Goal: Task Accomplishment & Management: Use online tool/utility

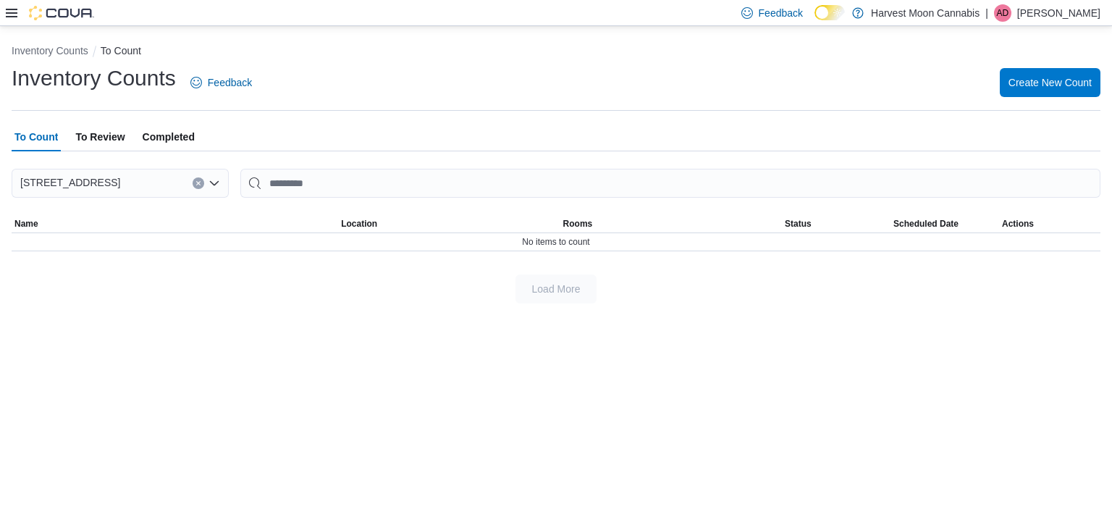
click at [3, 9] on div "Feedback Dark Mode Harvest Moon Cannabis | AD [PERSON_NAME]" at bounding box center [556, 13] width 1112 height 26
click at [12, 13] on icon at bounding box center [12, 13] width 12 height 9
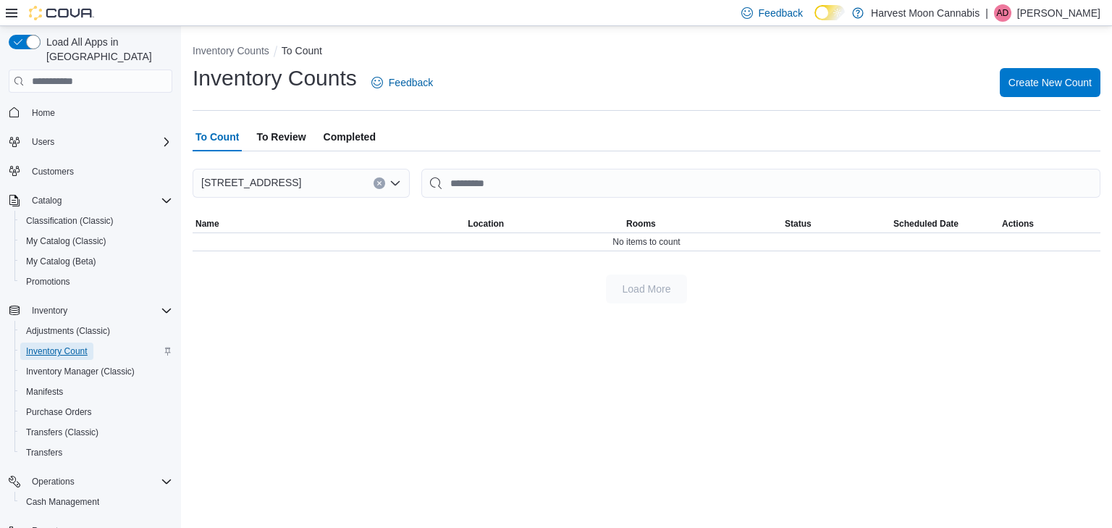
click at [91, 342] on link "Inventory Count" at bounding box center [56, 350] width 73 height 17
click at [1048, 76] on span "Create New Count" at bounding box center [1050, 82] width 83 height 14
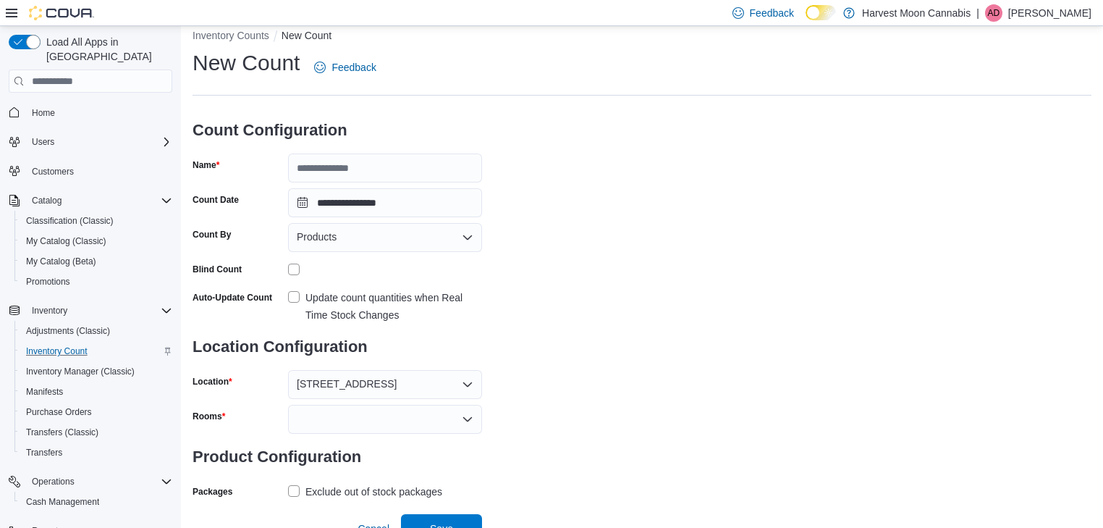
scroll to position [30, 0]
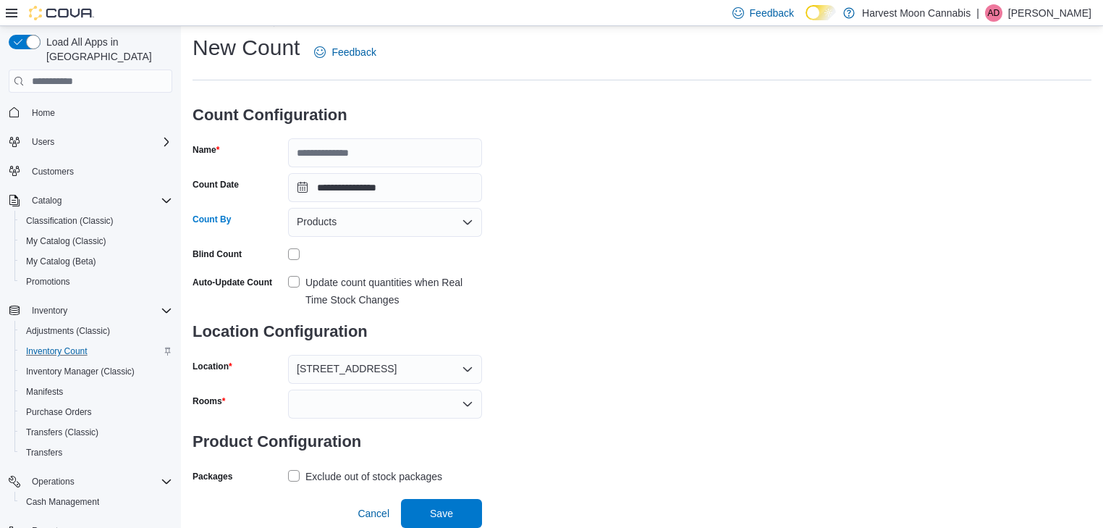
click at [468, 221] on icon "Open list of options" at bounding box center [468, 222] width 12 height 12
click at [350, 269] on span "Classifications" at bounding box center [393, 268] width 159 height 14
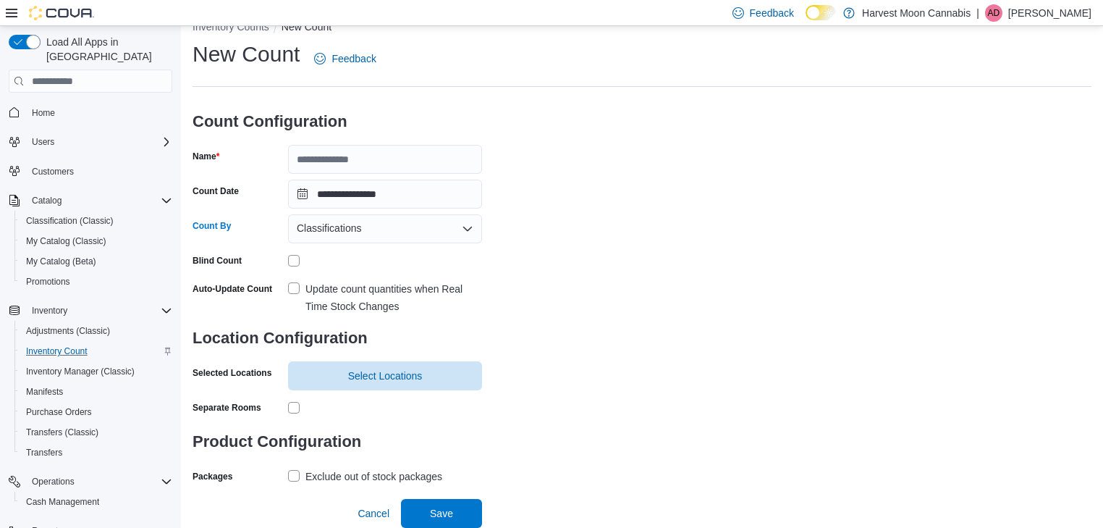
scroll to position [24, 0]
click at [454, 365] on span "Select Locations" at bounding box center [385, 375] width 177 height 29
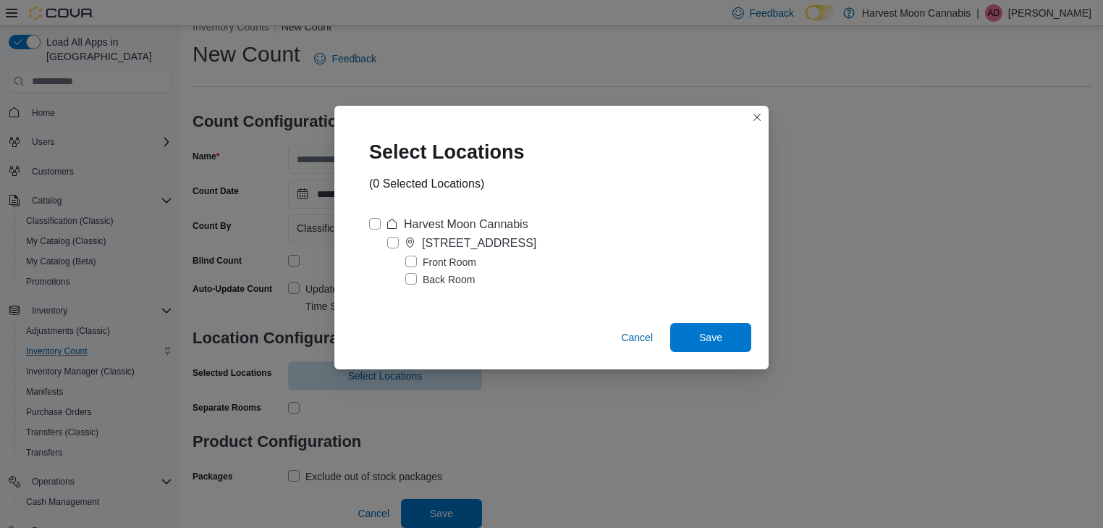
click at [417, 258] on label "Front Room" at bounding box center [440, 261] width 71 height 17
click at [718, 345] on span "Save" at bounding box center [711, 336] width 64 height 29
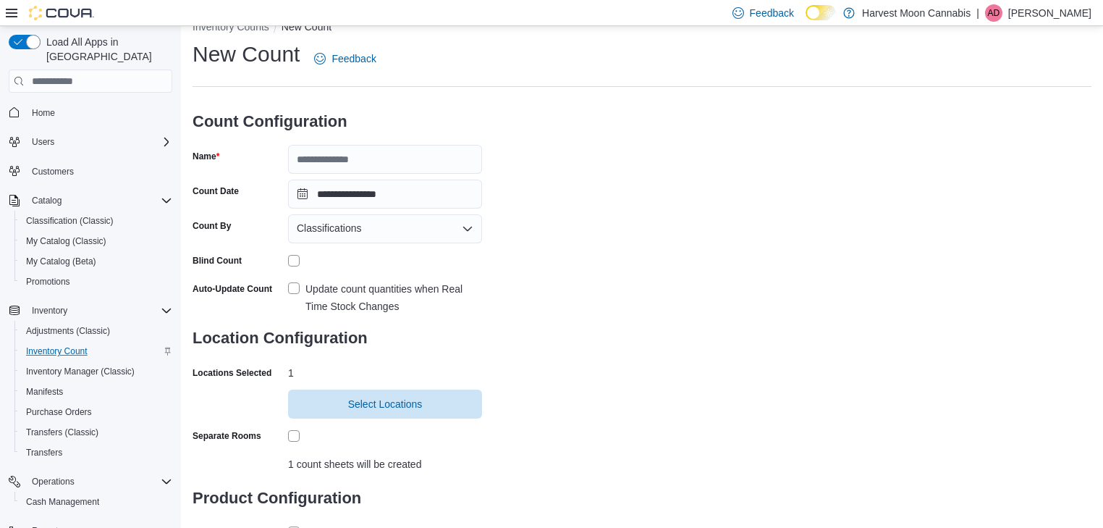
click at [290, 284] on label "Update count quantities when Real Time Stock Changes" at bounding box center [385, 297] width 194 height 35
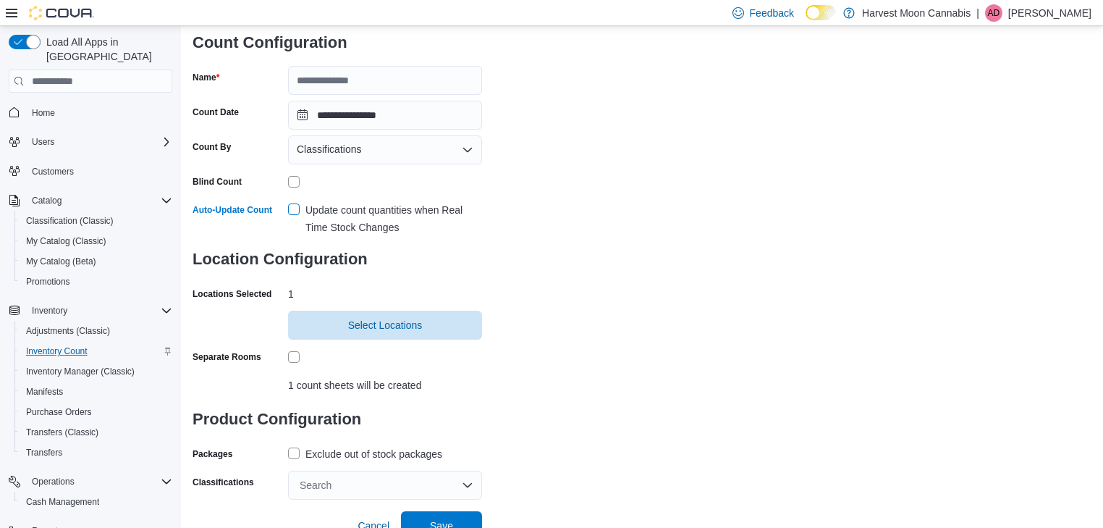
scroll to position [116, 0]
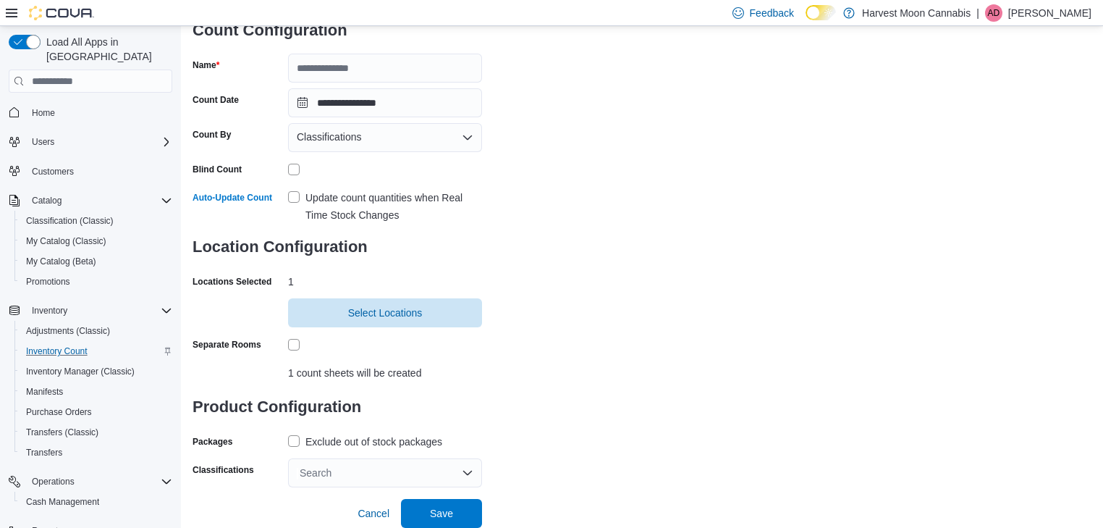
click at [295, 436] on label "Exclude out of stock packages" at bounding box center [365, 441] width 154 height 17
click at [468, 468] on div "Search" at bounding box center [385, 472] width 194 height 29
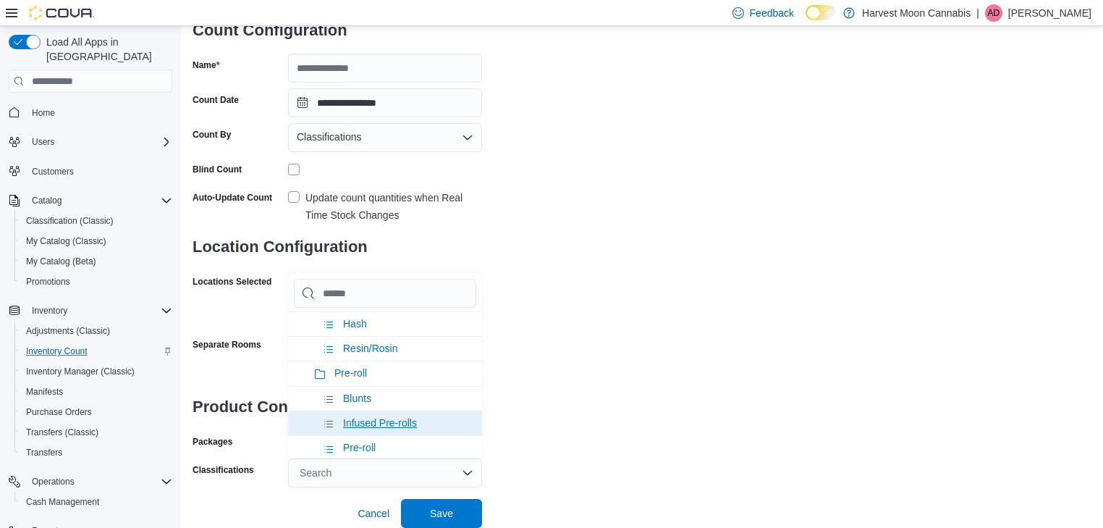
scroll to position [927, 0]
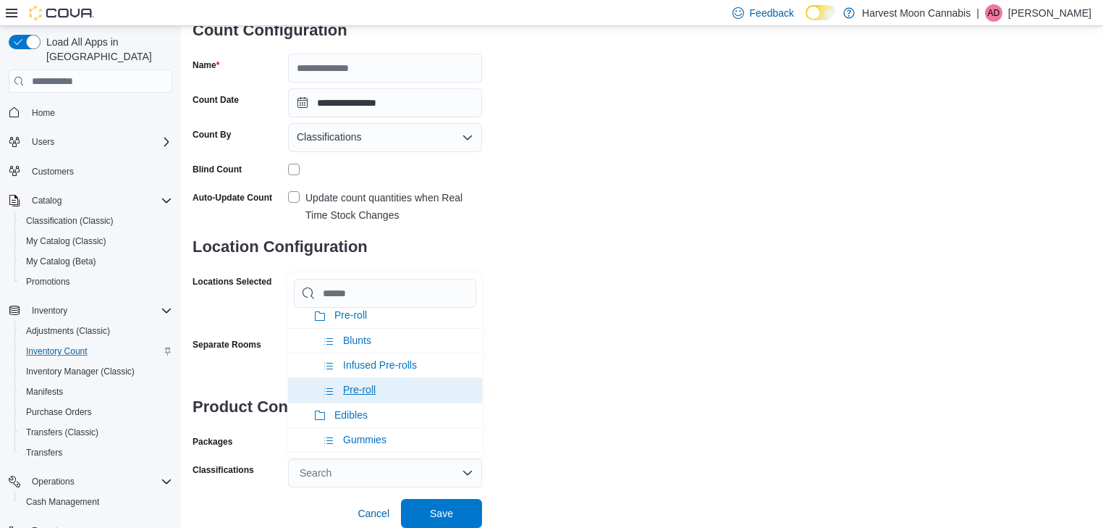
click at [378, 379] on li "Pre-roll" at bounding box center [385, 389] width 194 height 25
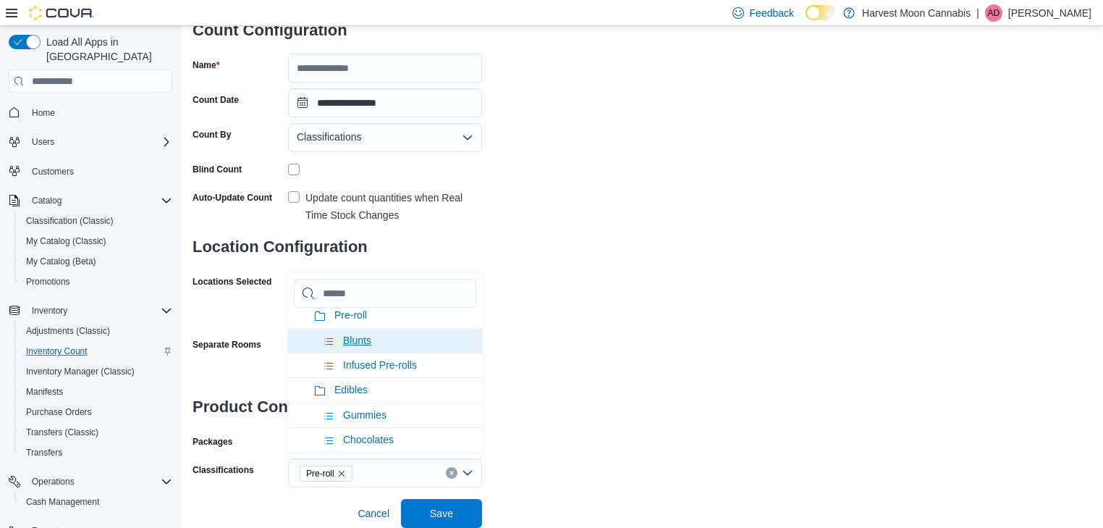
click at [372, 333] on li "Blunts" at bounding box center [385, 340] width 194 height 25
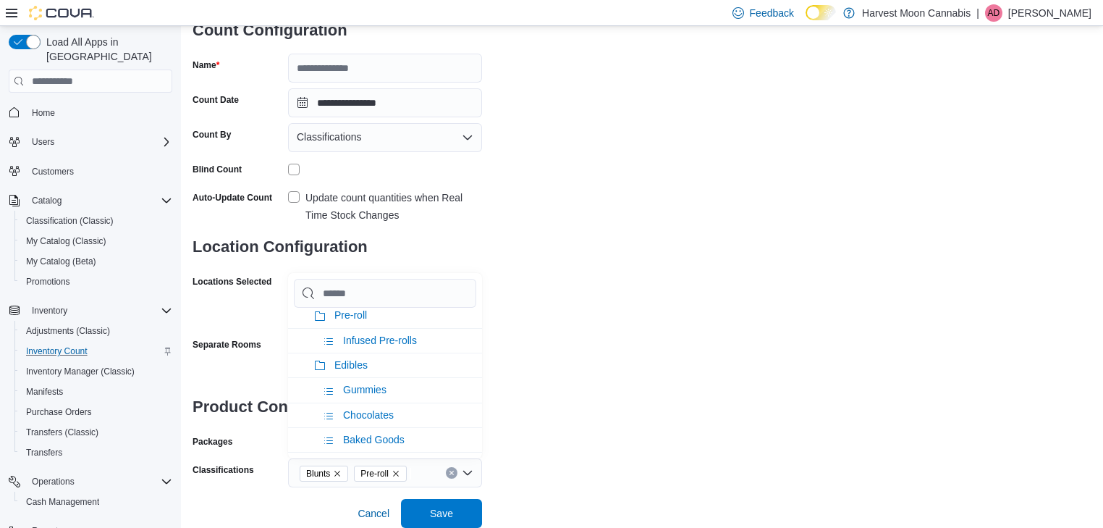
click at [530, 353] on div "**********" at bounding box center [642, 218] width 899 height 539
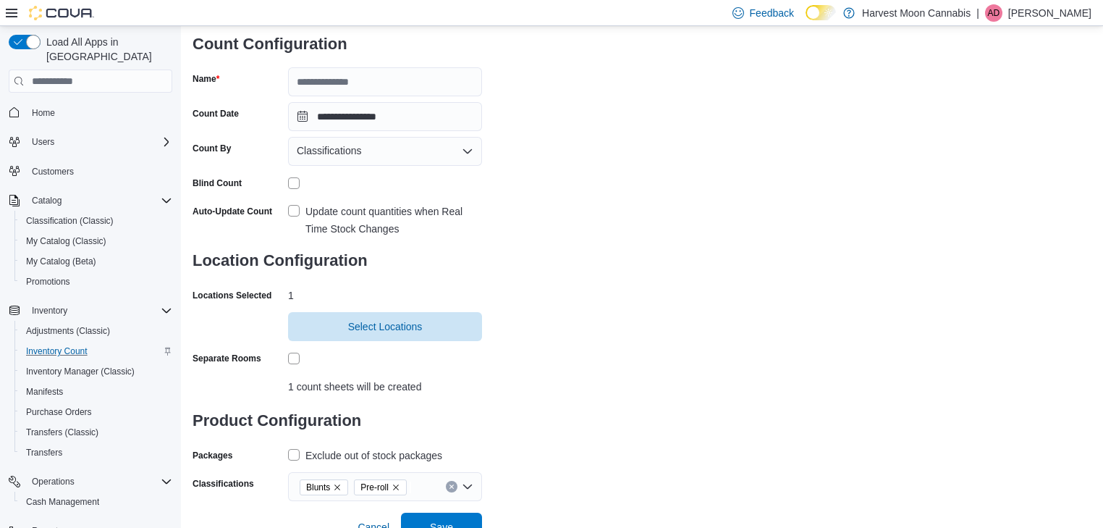
scroll to position [58, 0]
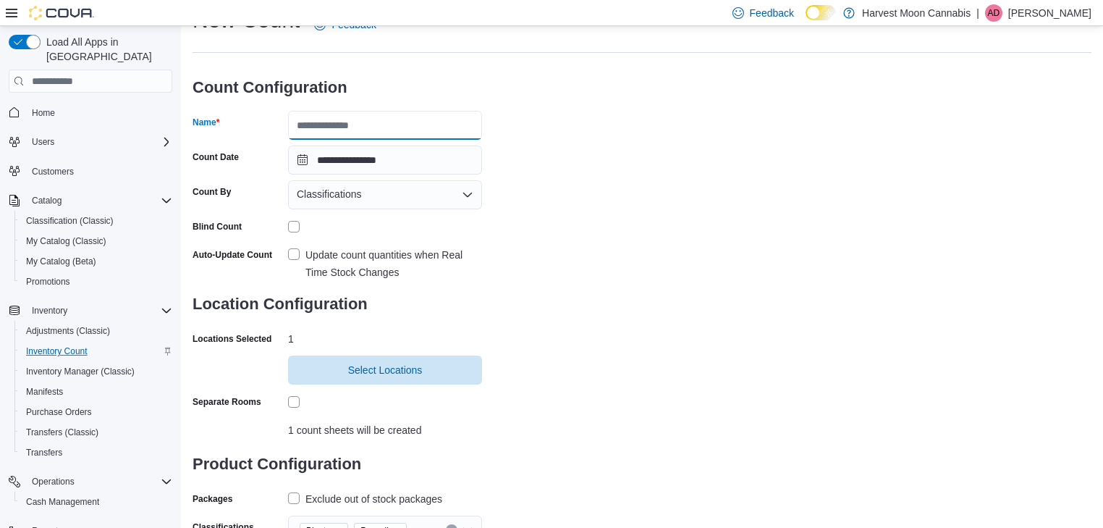
click at [377, 135] on input "Name" at bounding box center [385, 125] width 194 height 29
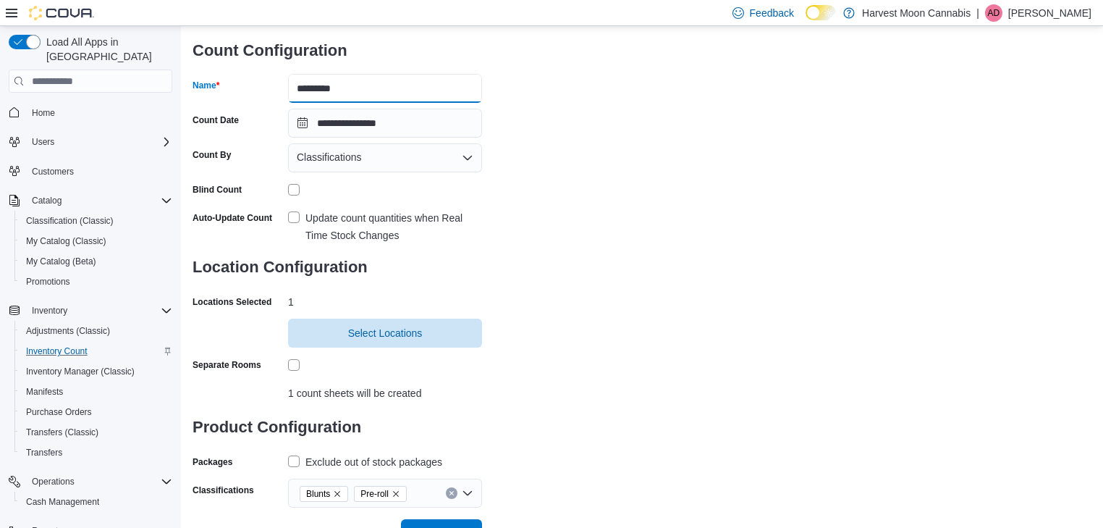
scroll to position [116, 0]
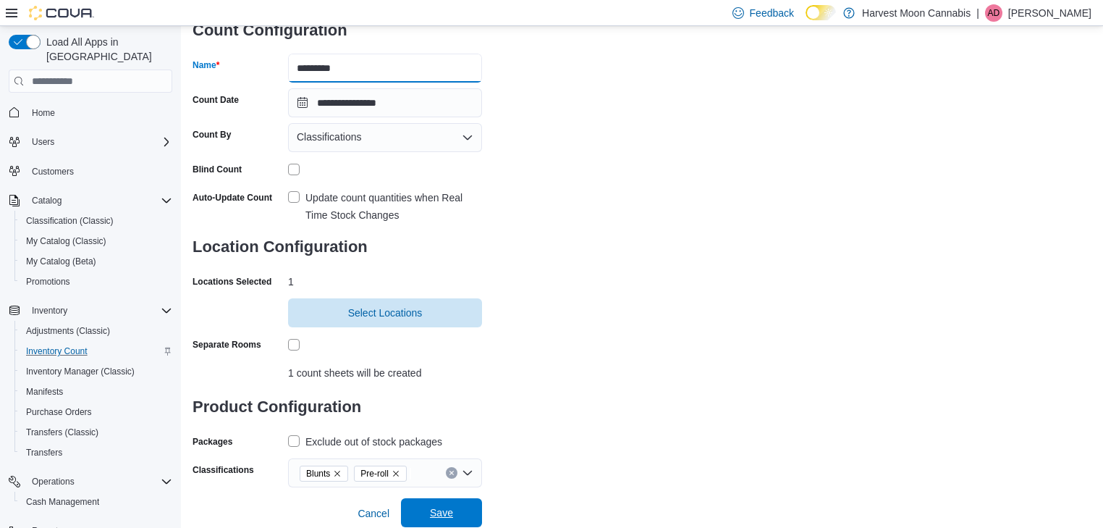
type input "*********"
click at [463, 507] on span "Save" at bounding box center [442, 512] width 64 height 29
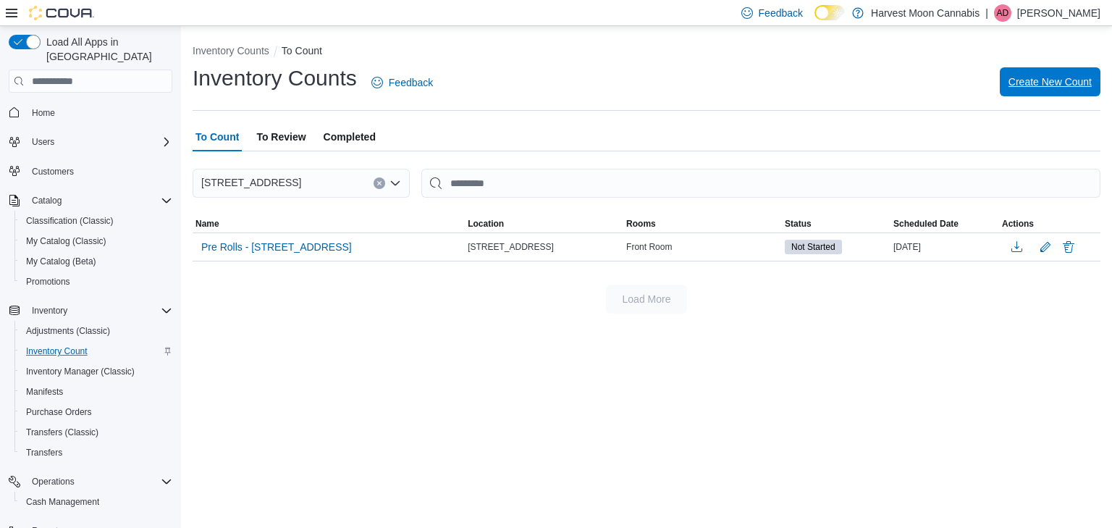
click at [1045, 88] on span "Create New Count" at bounding box center [1050, 82] width 83 height 14
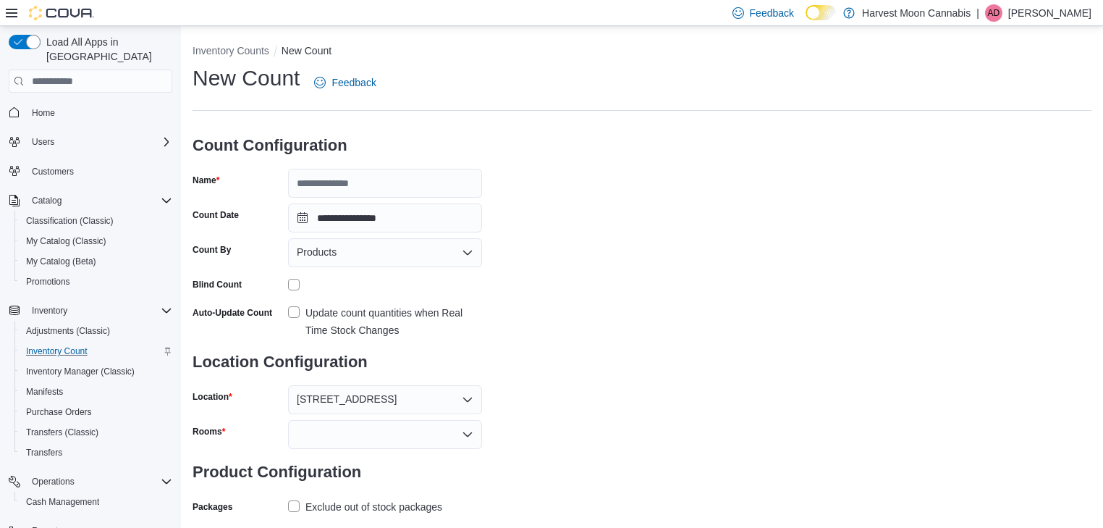
click at [302, 306] on label "Update count quantities when Real Time Stock Changes" at bounding box center [385, 321] width 194 height 35
click at [382, 252] on div "Products" at bounding box center [385, 252] width 194 height 29
click at [363, 302] on span "Classifications" at bounding box center [393, 298] width 159 height 14
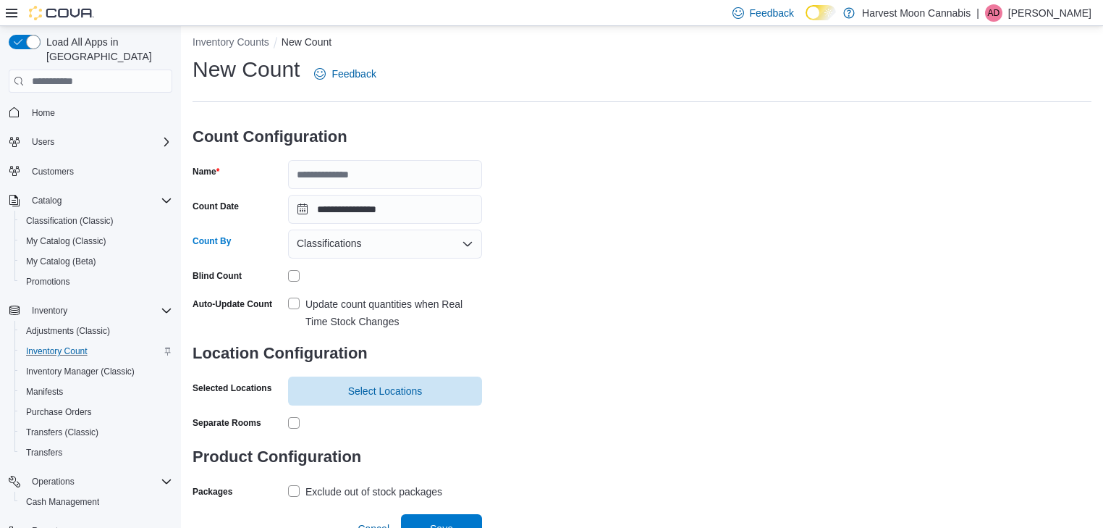
scroll to position [24, 0]
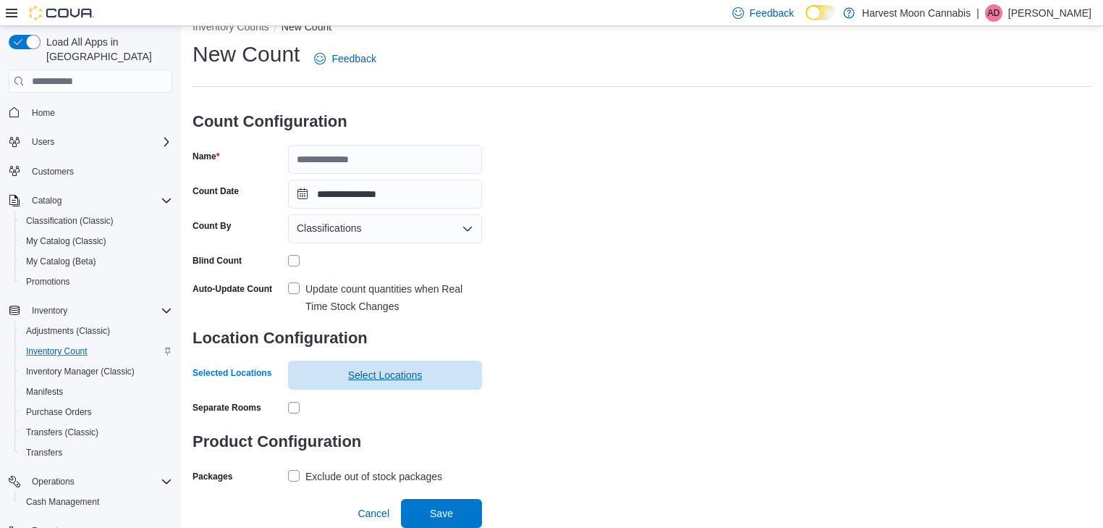
click at [405, 371] on span "Select Locations" at bounding box center [385, 375] width 75 height 14
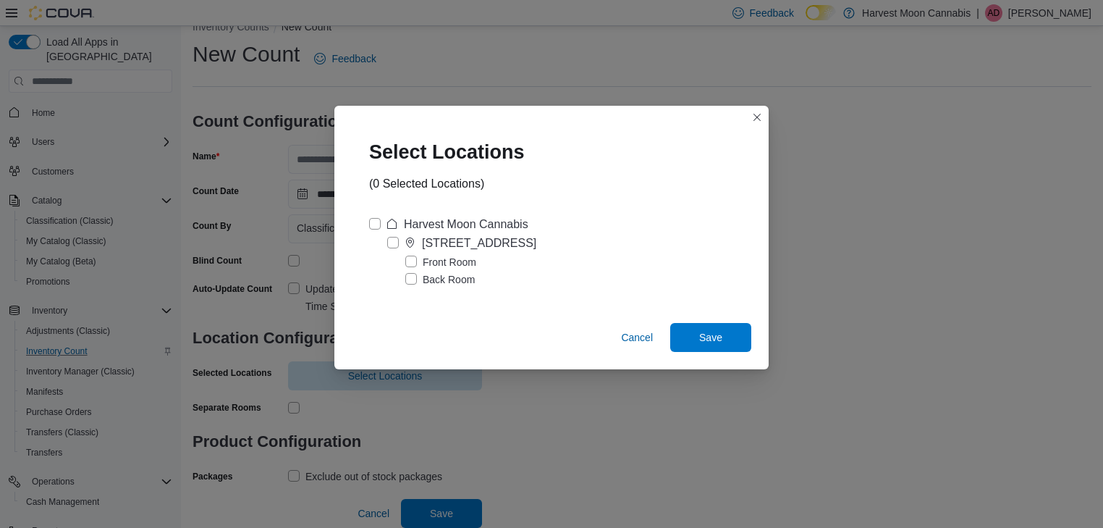
click at [413, 261] on label "Front Room" at bounding box center [440, 261] width 71 height 17
click at [716, 335] on span "Save" at bounding box center [710, 336] width 23 height 14
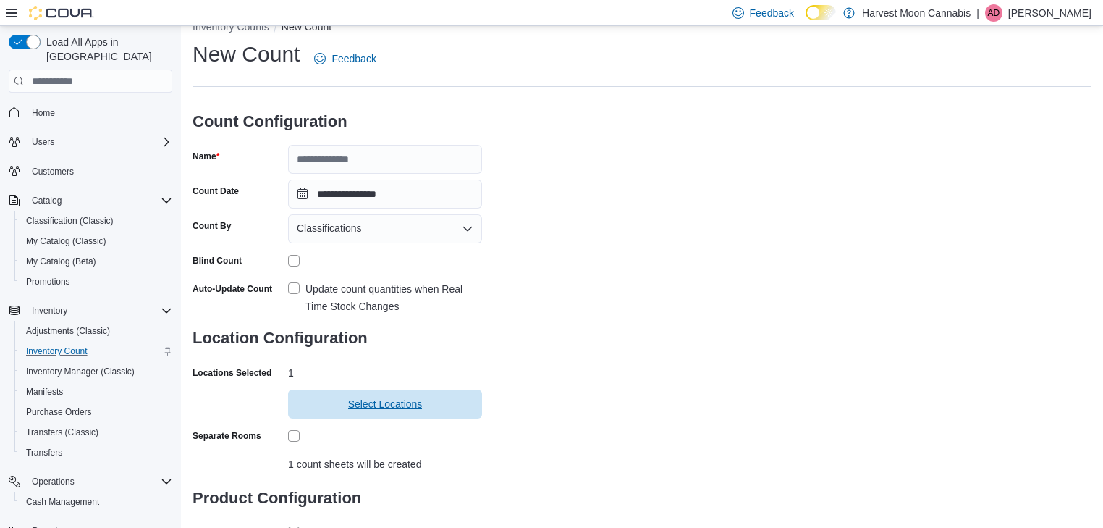
scroll to position [116, 0]
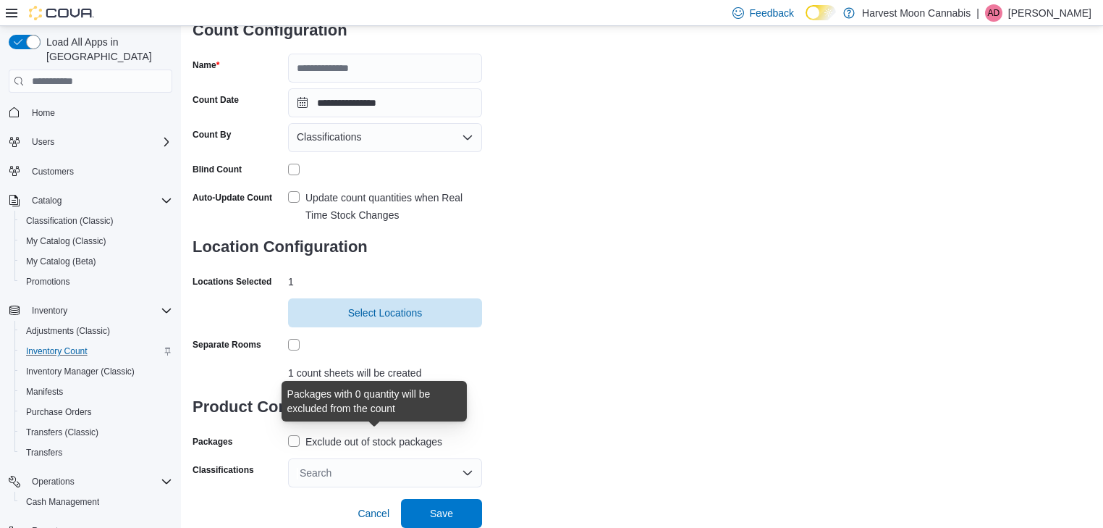
click at [311, 440] on div "Exclude out of stock packages" at bounding box center [374, 441] width 137 height 17
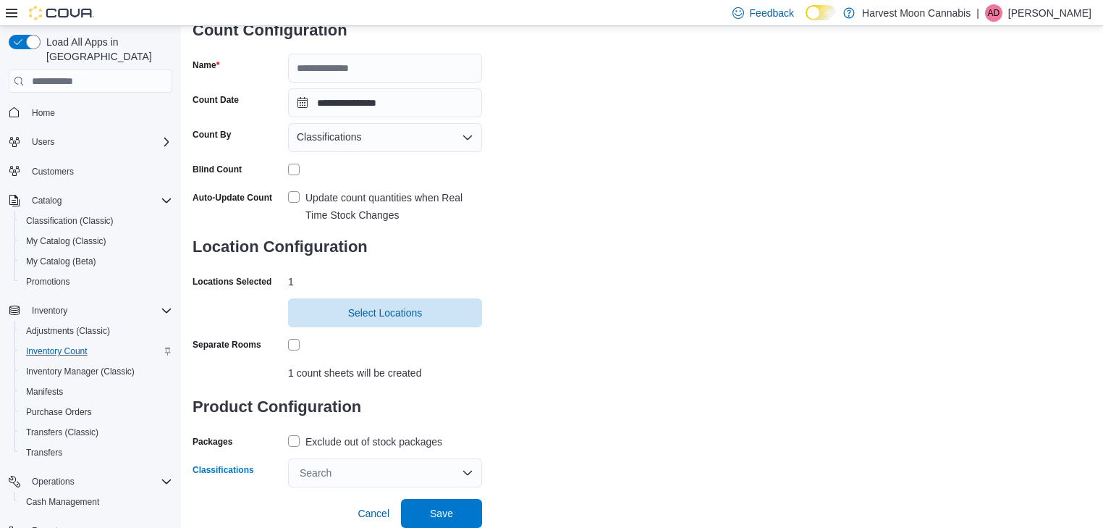
click at [359, 466] on div "Search" at bounding box center [385, 472] width 194 height 29
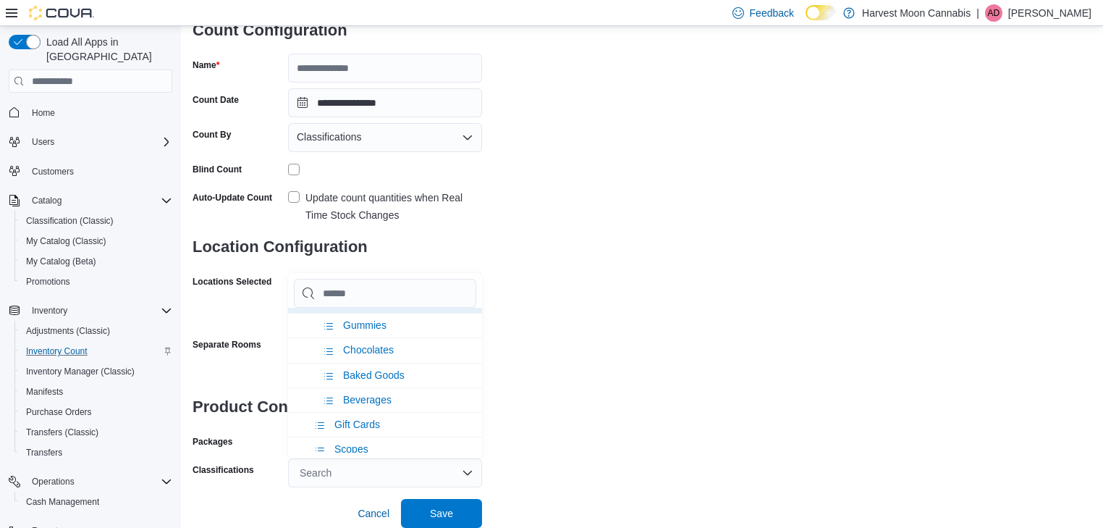
scroll to position [1043, 0]
click at [397, 316] on li "Gummies" at bounding box center [385, 323] width 194 height 25
click at [382, 342] on span "Chocolates" at bounding box center [368, 348] width 51 height 12
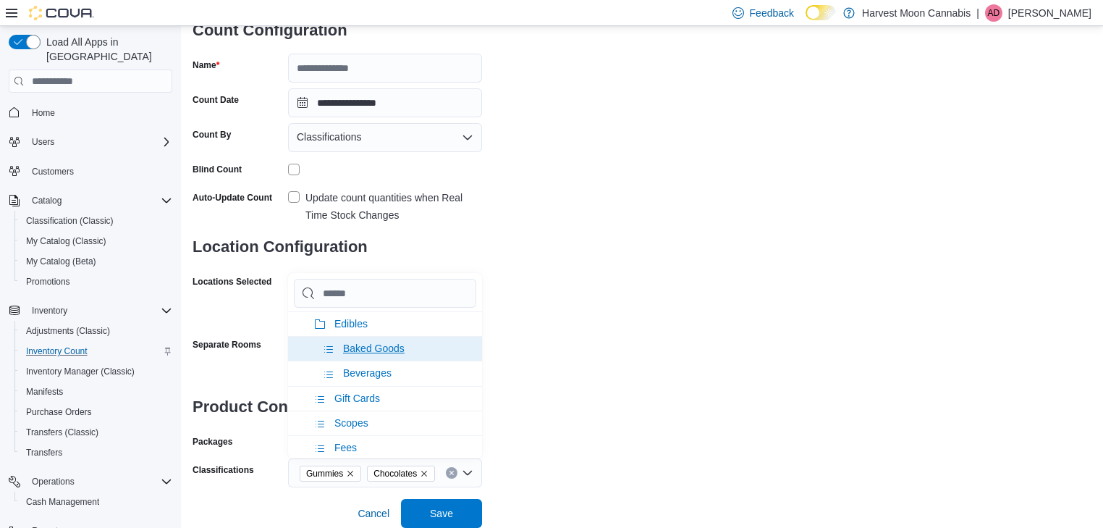
click at [387, 345] on li "Baked Goods" at bounding box center [385, 348] width 194 height 25
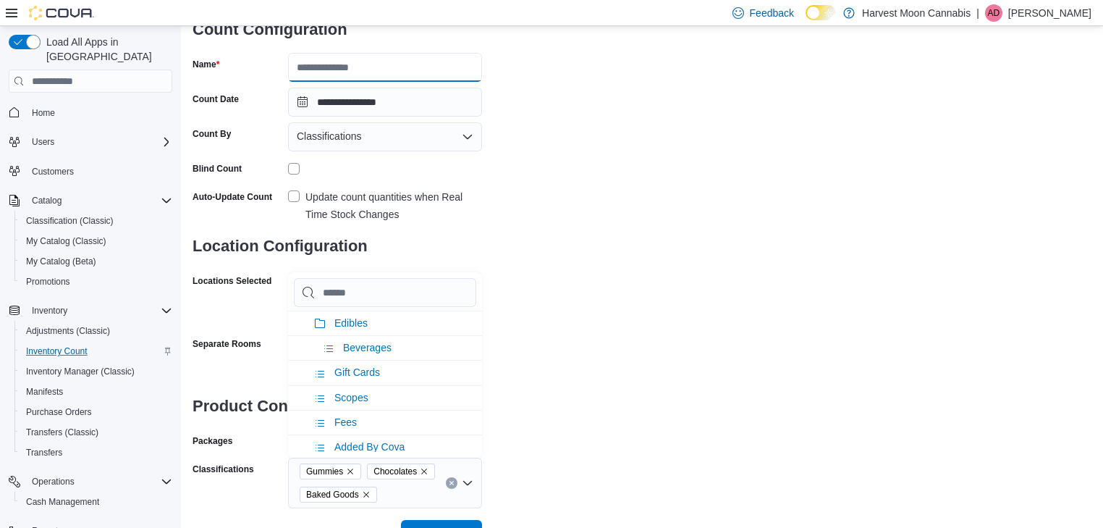
click at [354, 59] on input "Name" at bounding box center [385, 67] width 194 height 29
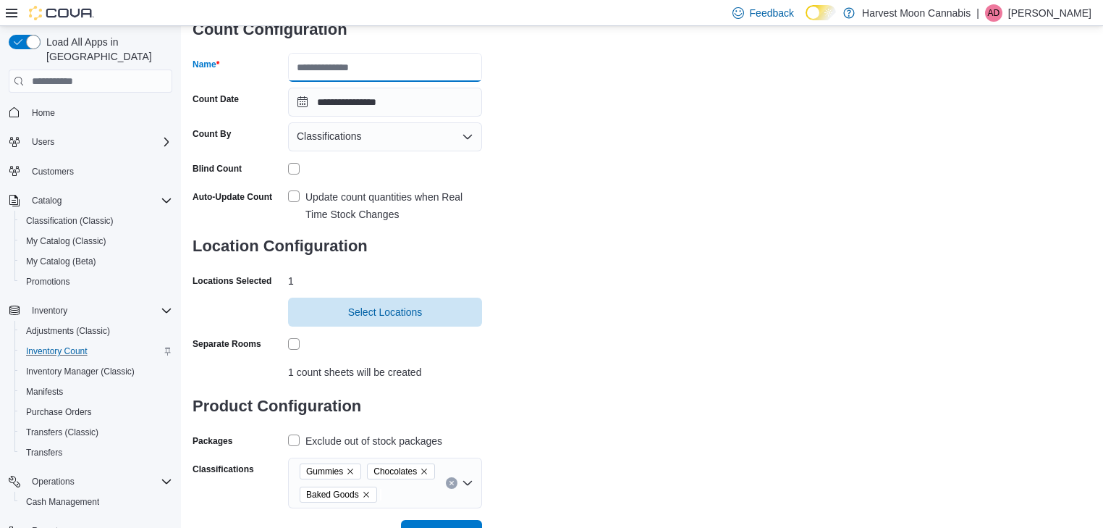
type input "*******"
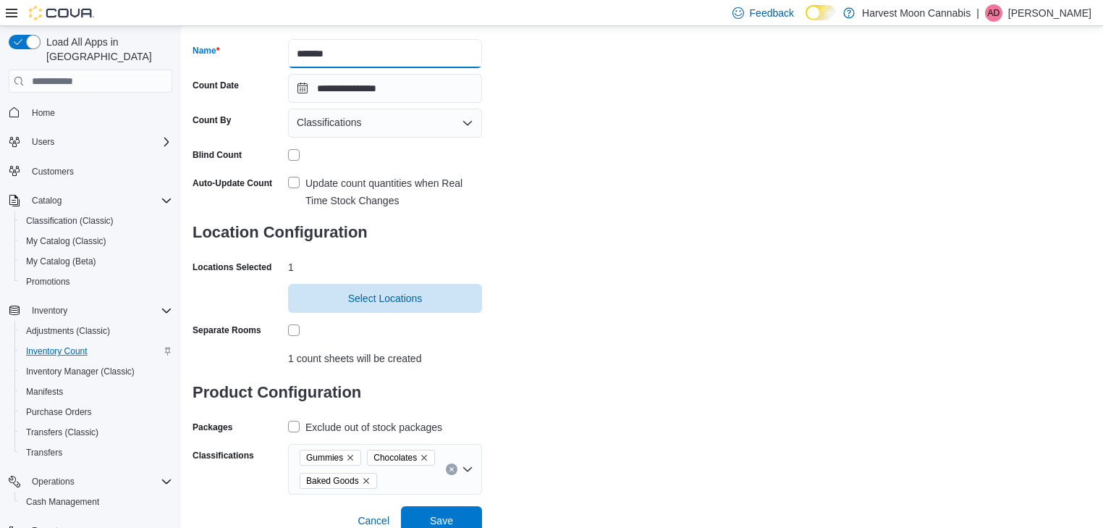
scroll to position [137, 0]
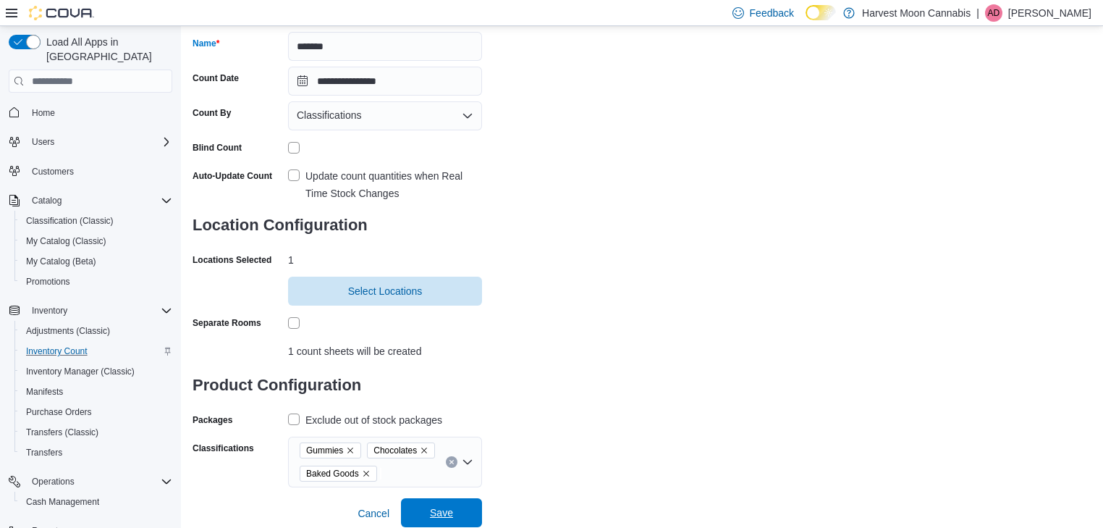
click at [455, 500] on span "Save" at bounding box center [442, 512] width 64 height 29
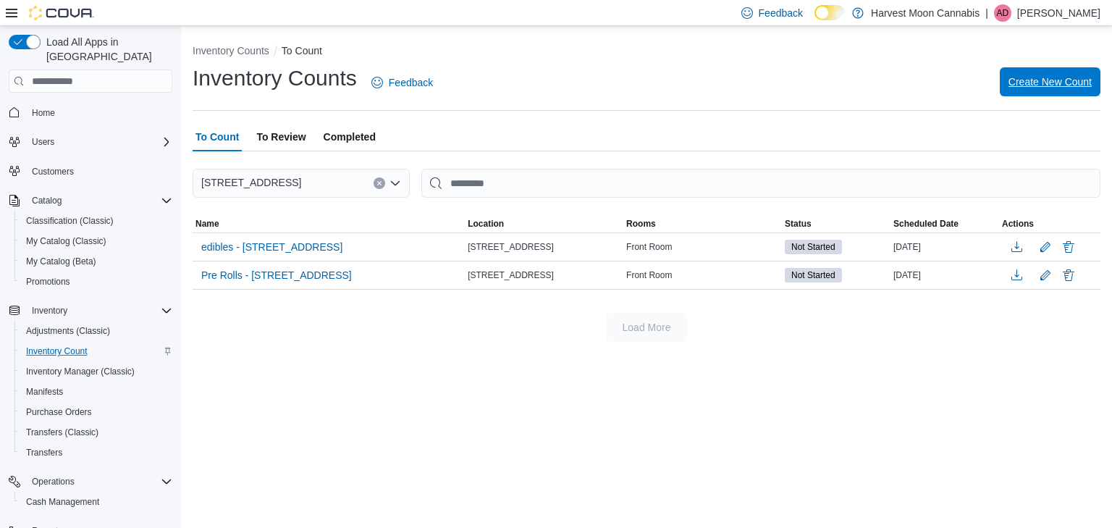
click at [1068, 83] on span "Create New Count" at bounding box center [1050, 82] width 83 height 14
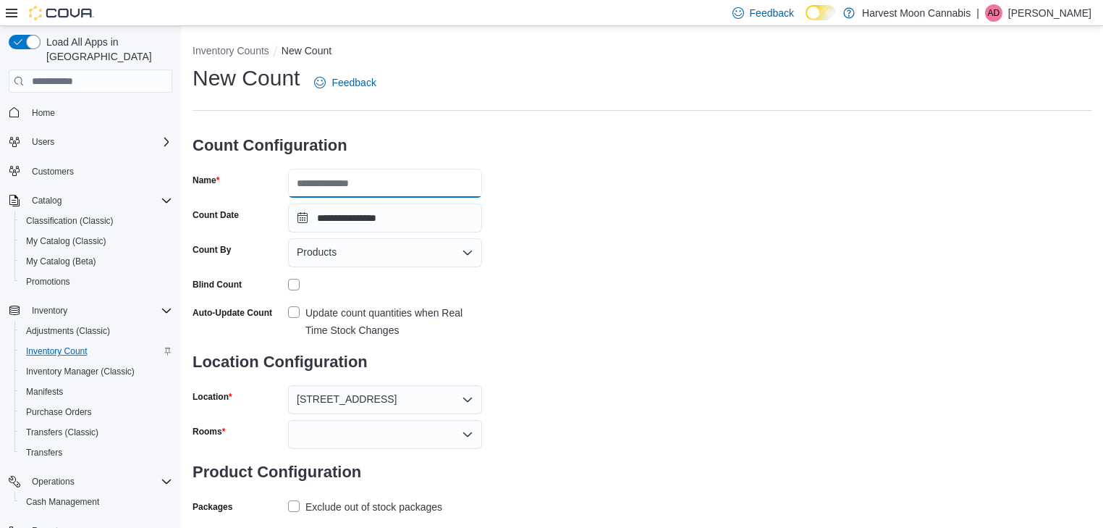
click at [375, 191] on input "Name" at bounding box center [385, 183] width 194 height 29
type input "*********"
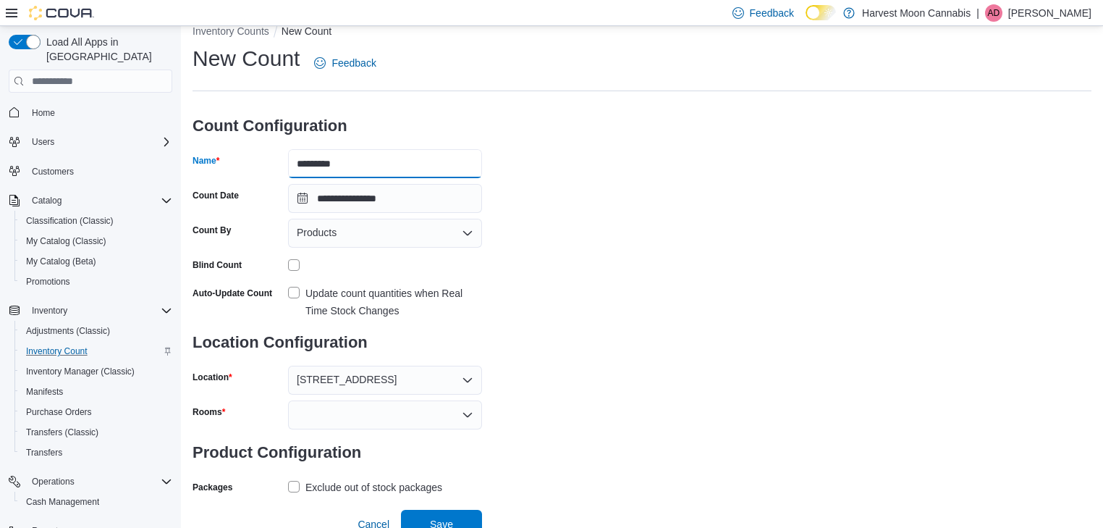
scroll to position [30, 0]
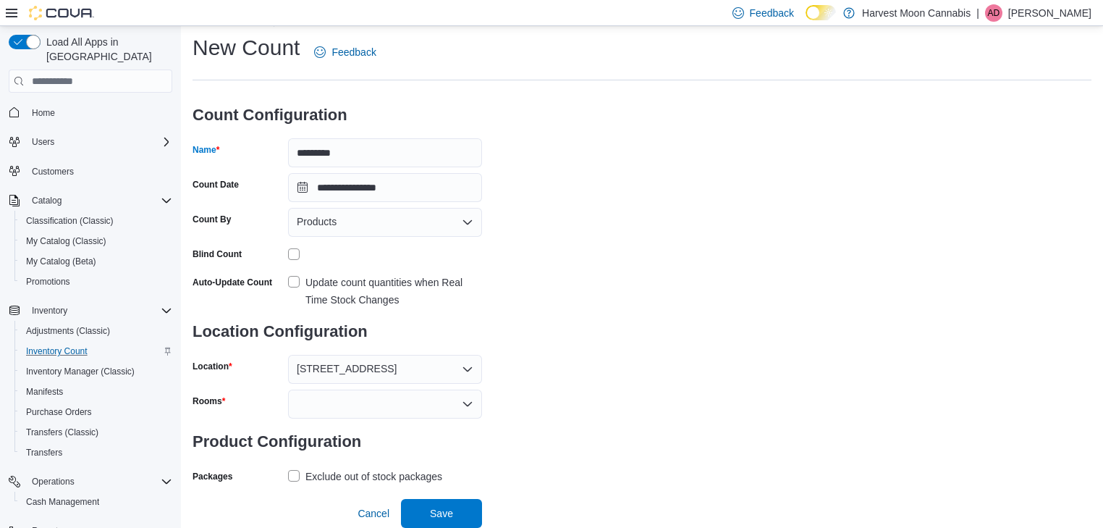
click at [443, 359] on div "[STREET_ADDRESS]" at bounding box center [385, 369] width 194 height 29
click at [544, 307] on div "**********" at bounding box center [642, 260] width 899 height 454
click at [335, 408] on div at bounding box center [385, 404] width 194 height 29
click at [300, 274] on label "Update count quantities when Real Time Stock Changes" at bounding box center [385, 291] width 194 height 35
click at [335, 231] on div "Products" at bounding box center [385, 222] width 194 height 29
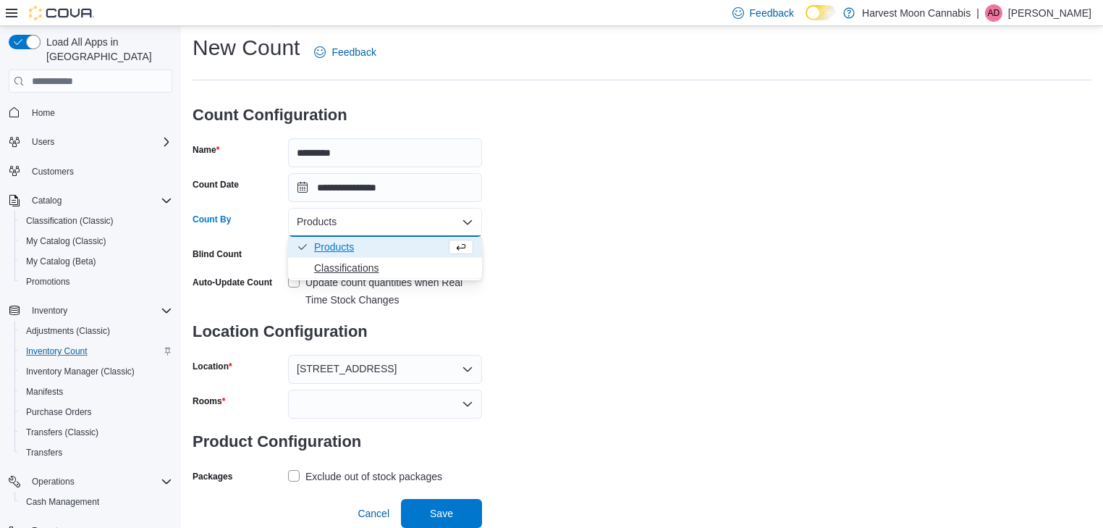
click at [337, 261] on span "Classifications" at bounding box center [393, 268] width 159 height 14
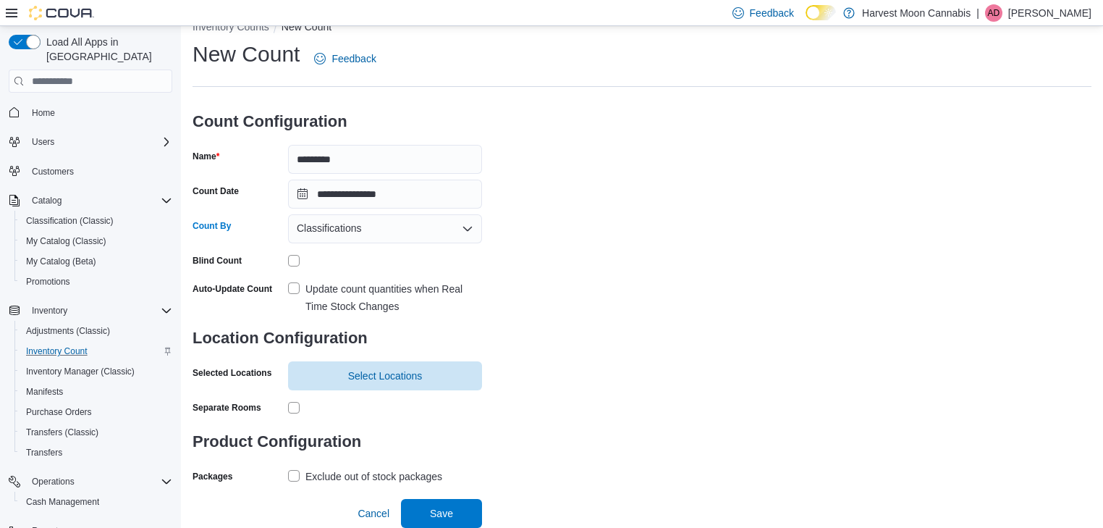
scroll to position [24, 0]
click at [426, 386] on span "Select Locations" at bounding box center [385, 375] width 177 height 29
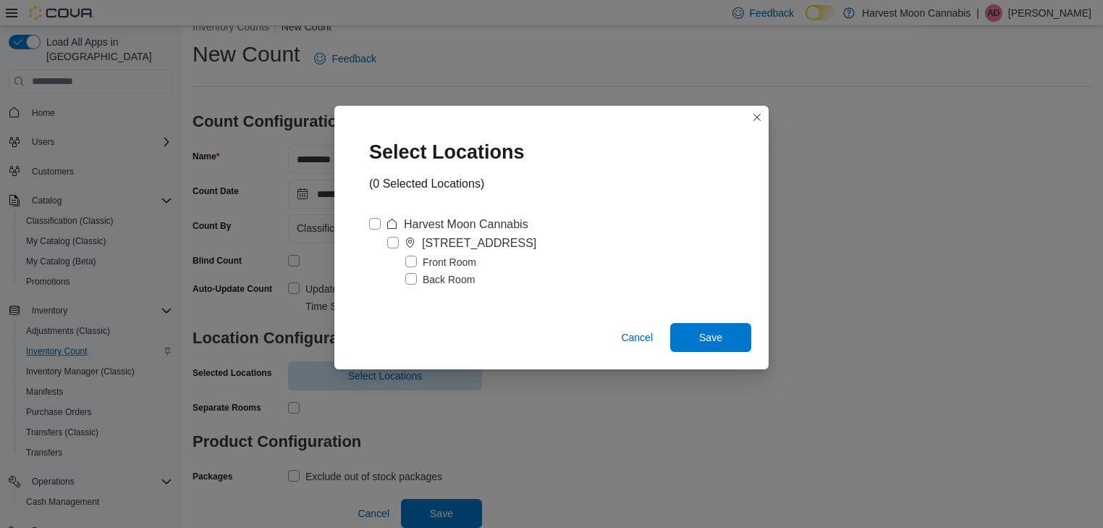
click at [406, 258] on label "Front Room" at bounding box center [440, 261] width 71 height 17
click at [702, 339] on span "Save" at bounding box center [710, 336] width 23 height 14
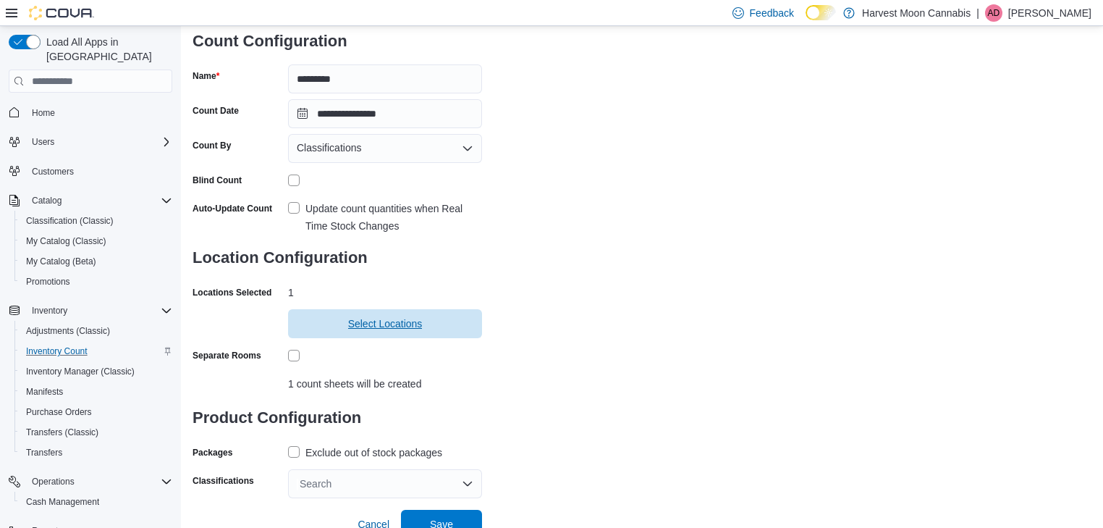
scroll to position [116, 0]
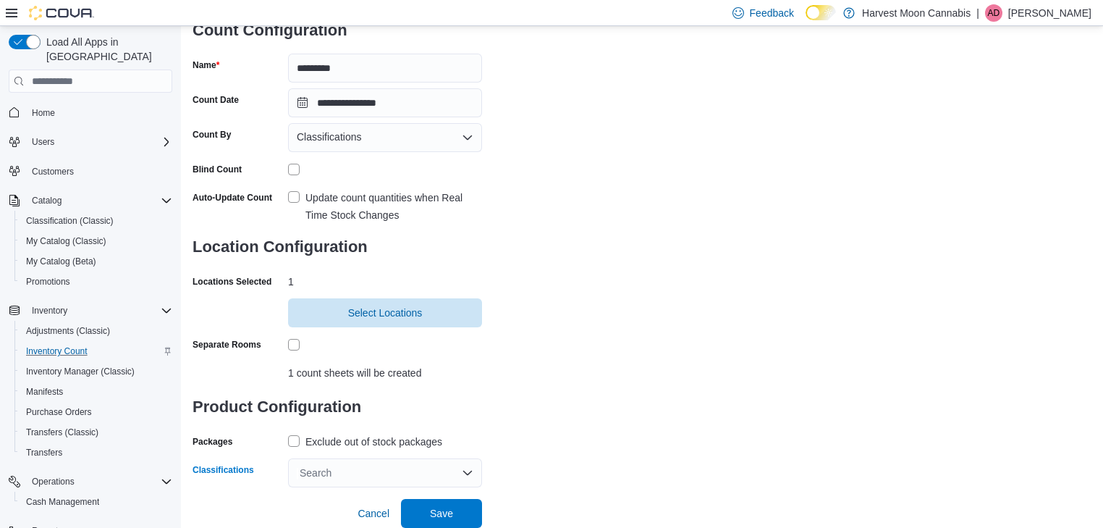
click at [354, 466] on div "Search" at bounding box center [385, 472] width 194 height 29
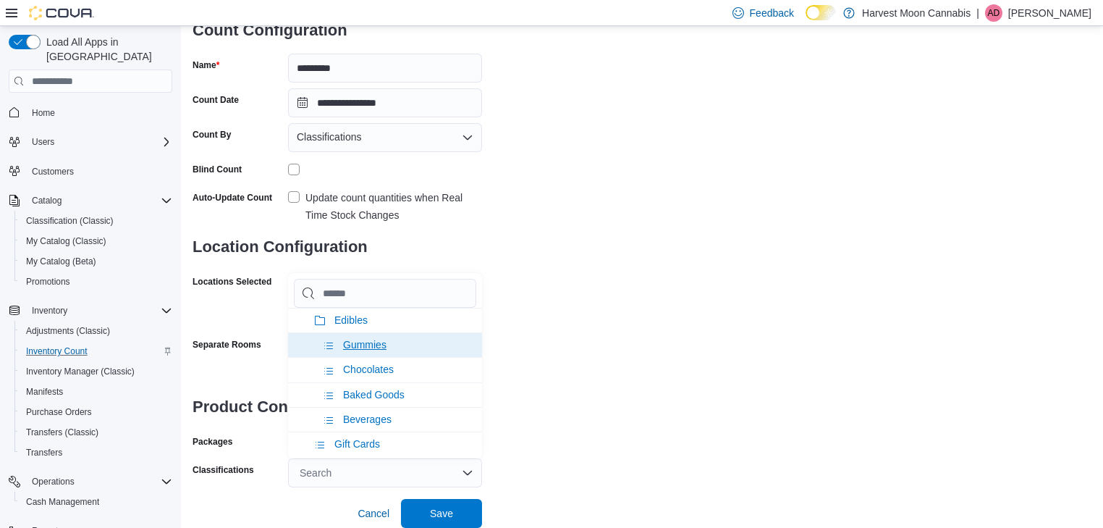
scroll to position [1043, 0]
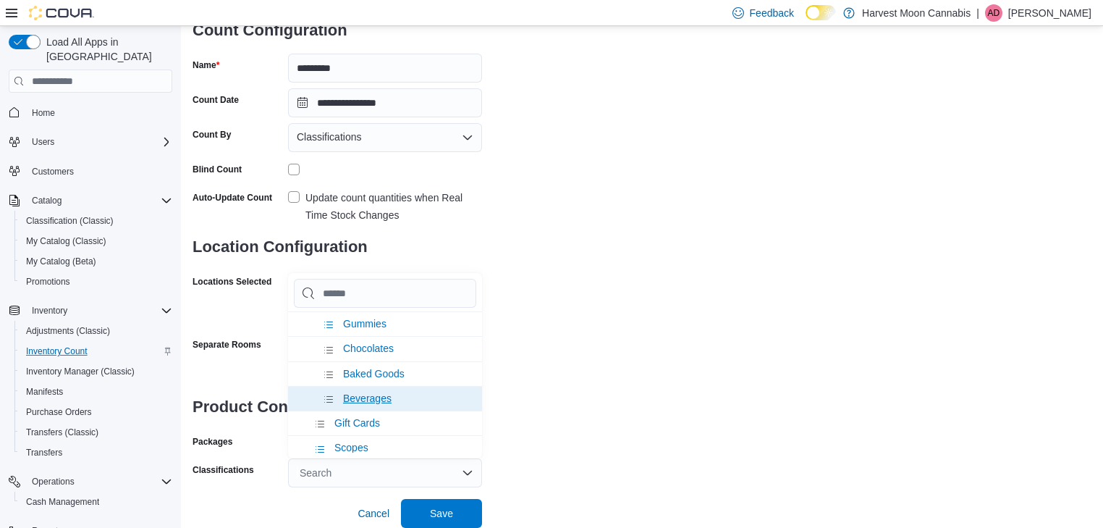
click at [385, 392] on span "Beverages" at bounding box center [367, 398] width 49 height 12
click at [597, 381] on div "**********" at bounding box center [642, 218] width 899 height 539
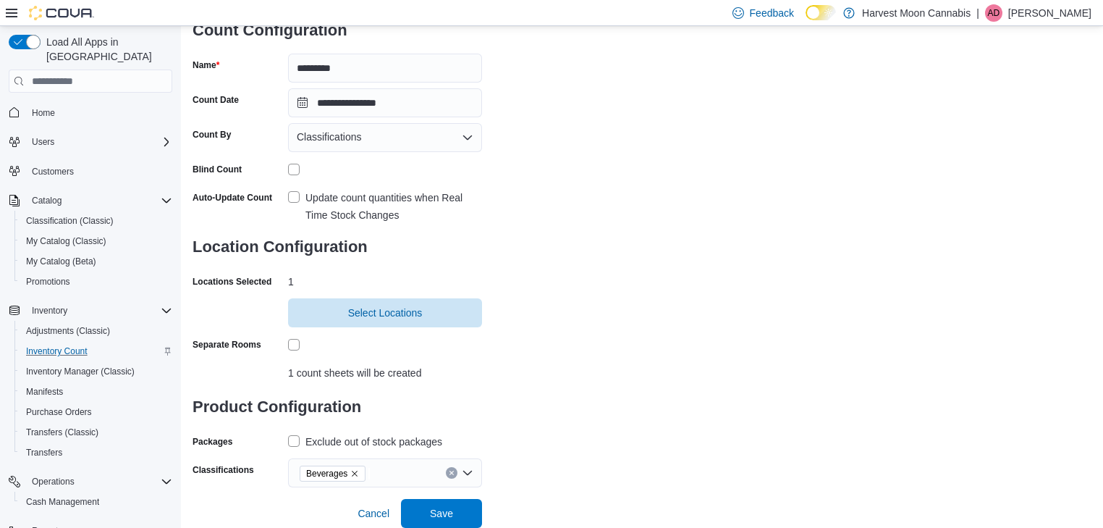
click at [298, 439] on label "Exclude out of stock packages" at bounding box center [365, 441] width 154 height 17
click at [460, 507] on span "Save" at bounding box center [442, 512] width 64 height 29
